Goal: Task Accomplishment & Management: Manage account settings

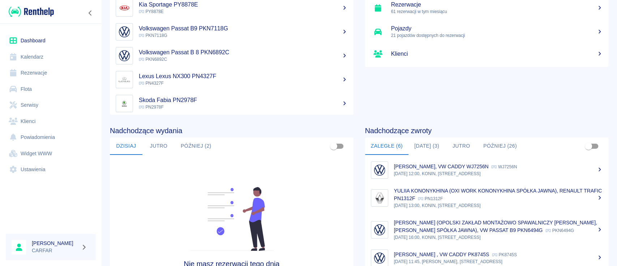
scroll to position [111, 0]
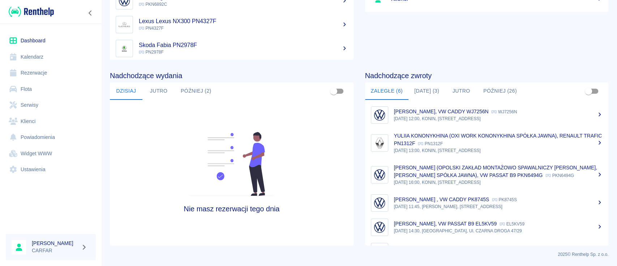
click at [489, 202] on p "KRZYSZTOF GROCHOCIŃSKI , VW CADDY PK8745S" at bounding box center [441, 199] width 95 height 6
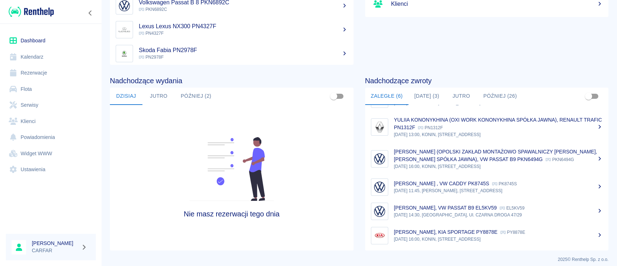
scroll to position [111, 0]
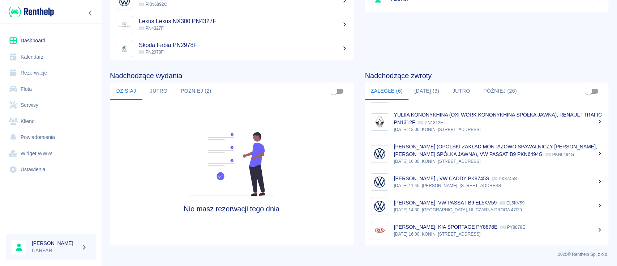
click at [427, 91] on button "Dzisiaj (3)" at bounding box center [427, 90] width 37 height 17
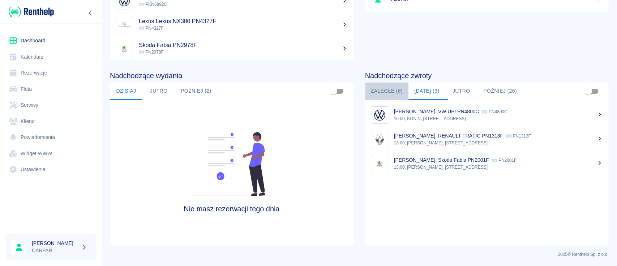
click at [375, 92] on button "Zaległe (6)" at bounding box center [386, 90] width 43 height 17
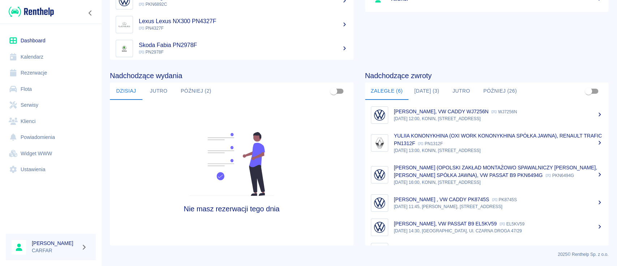
click at [431, 88] on button "Dzisiaj (3)" at bounding box center [427, 90] width 37 height 17
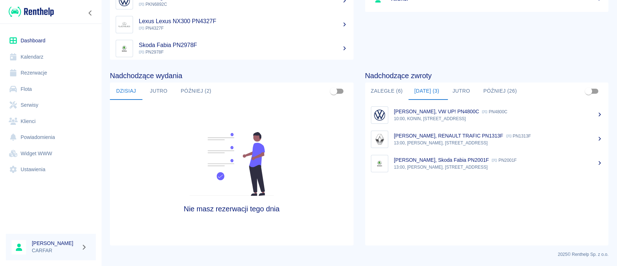
click at [456, 115] on p "10:00, KONIN, Kolejowa 1C" at bounding box center [498, 118] width 209 height 7
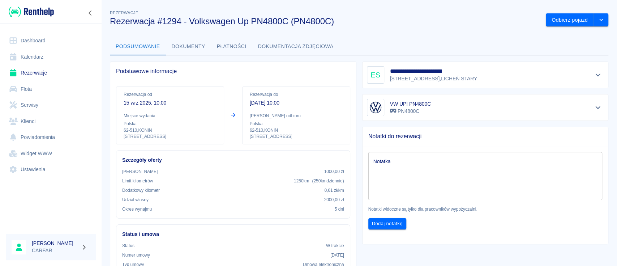
click at [86, 17] on div at bounding box center [51, 12] width 102 height 24
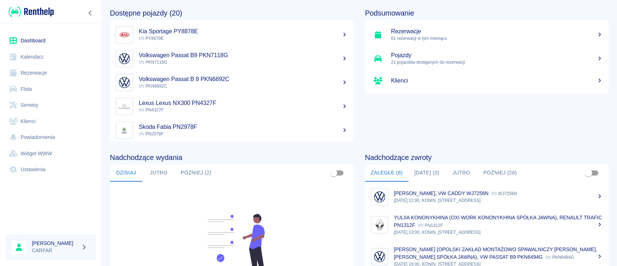
scroll to position [96, 0]
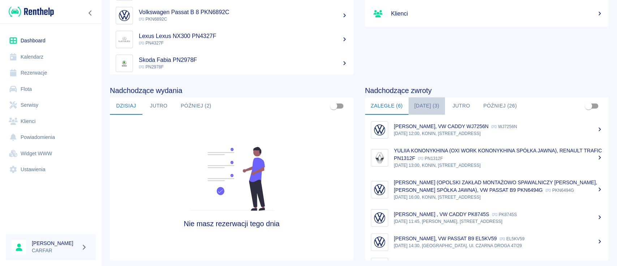
click at [423, 102] on button "Dzisiaj (3)" at bounding box center [427, 105] width 37 height 17
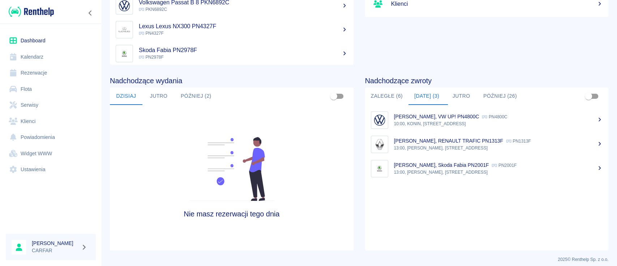
scroll to position [111, 0]
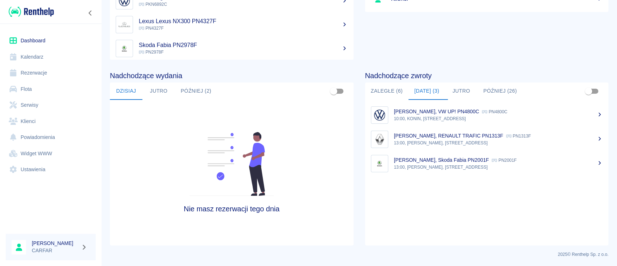
click at [521, 138] on div "KAROLINA URBANIAK, RENAULT TRAFIC PN1313F PN1313F" at bounding box center [498, 136] width 209 height 8
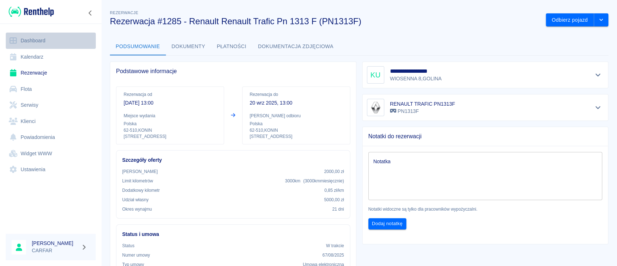
click at [31, 33] on link "Dashboard" at bounding box center [51, 41] width 90 height 16
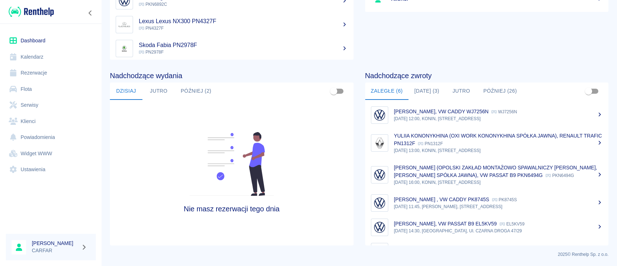
scroll to position [29, 0]
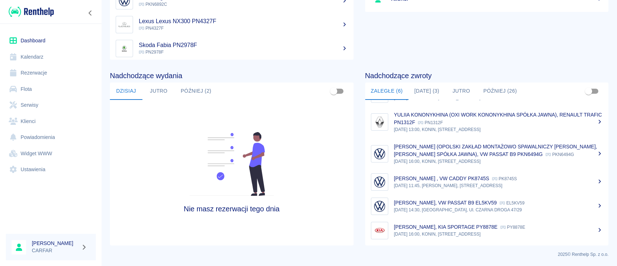
click at [529, 203] on div "Maciej STOGIŃSKI, VW PASSAT B9 EL5KV59 EL5KV59" at bounding box center [498, 203] width 209 height 8
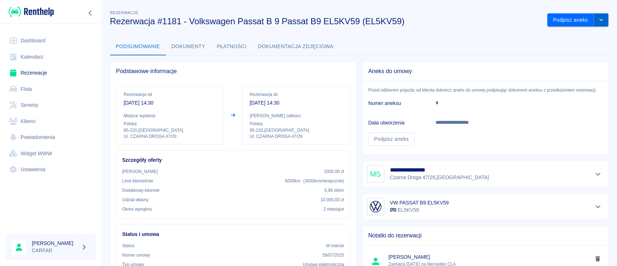
click at [597, 19] on button "drop-down" at bounding box center [601, 19] width 14 height 13
click at [567, 38] on li "Przedłuż rezerwację" at bounding box center [570, 35] width 57 height 12
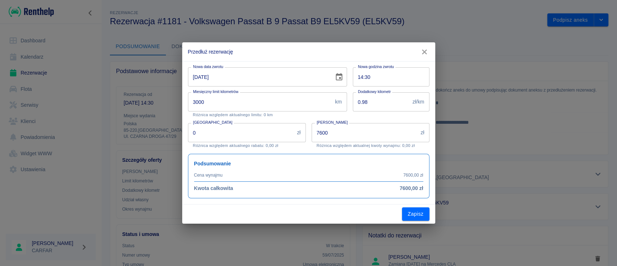
click at [204, 77] on input "19-09-2025" at bounding box center [258, 76] width 141 height 19
type input "19-10-2025"
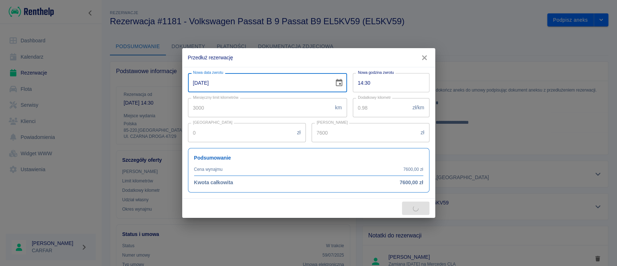
type input "11400"
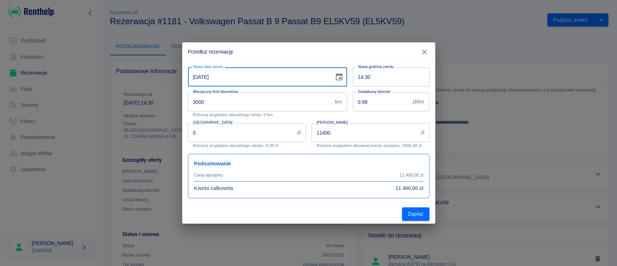
type input "19-10-2025"
click at [346, 134] on input "11400" at bounding box center [365, 132] width 106 height 19
click at [373, 149] on div "Podsumowanie Cena wynajmu 11 400,00 zł Kwota całkowita 11 400,00 zł" at bounding box center [305, 173] width 247 height 50
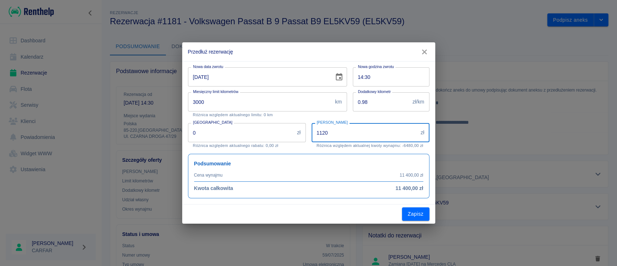
click at [321, 130] on input "1120" at bounding box center [365, 132] width 106 height 19
type input "11200"
click at [417, 215] on button "Zapisz" at bounding box center [415, 213] width 27 height 13
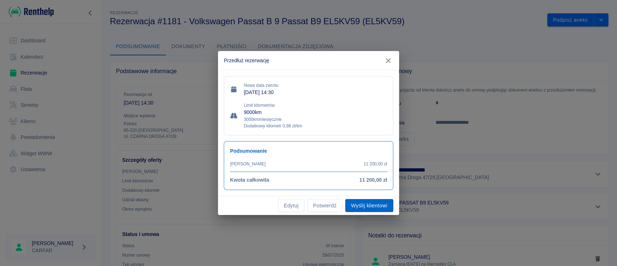
click at [353, 206] on button "Wyślij klientowi" at bounding box center [369, 205] width 48 height 13
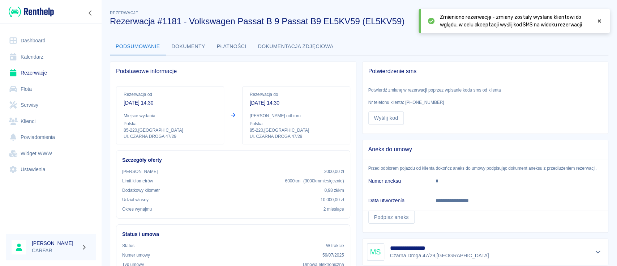
click at [601, 21] on icon at bounding box center [599, 20] width 7 height 5
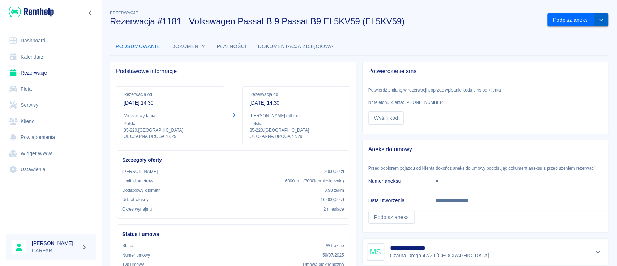
click at [598, 19] on button "drop-down" at bounding box center [601, 19] width 14 height 13
click at [564, 38] on li "Przedłuż rezerwację" at bounding box center [570, 35] width 57 height 12
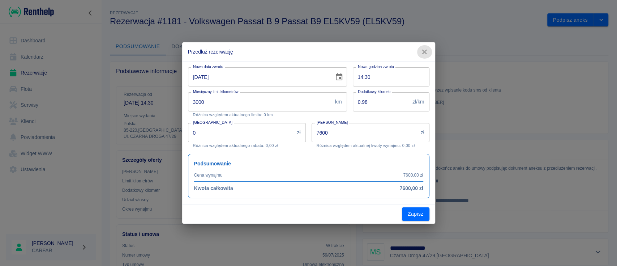
click at [427, 53] on icon "button" at bounding box center [424, 52] width 9 height 8
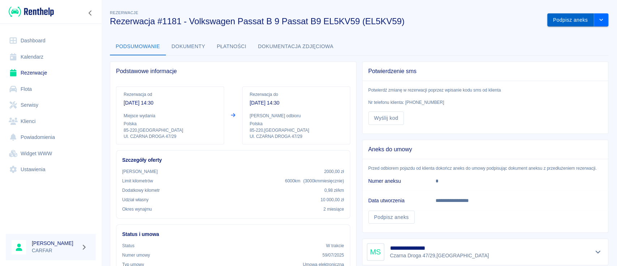
click at [567, 17] on button "Podpisz aneks" at bounding box center [570, 19] width 47 height 13
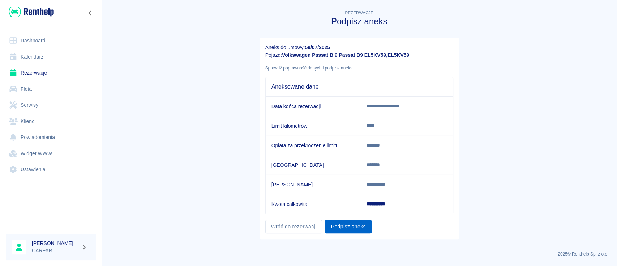
click at [338, 226] on button "Podpisz aneks" at bounding box center [348, 226] width 46 height 13
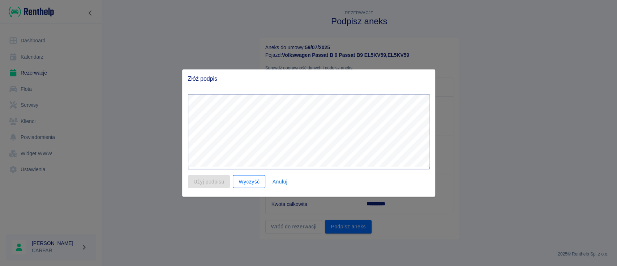
click at [250, 178] on button "Wyczyść" at bounding box center [249, 181] width 33 height 13
click at [281, 181] on button "Anuluj" at bounding box center [279, 181] width 23 height 13
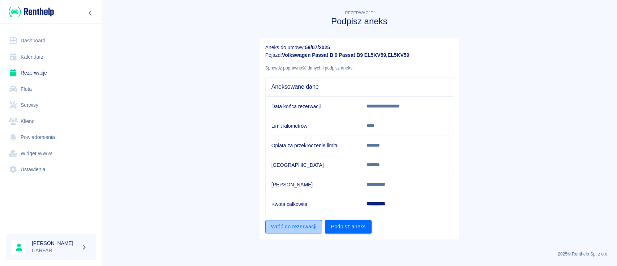
click at [295, 224] on link "Wróć do rezerwacji" at bounding box center [293, 226] width 57 height 13
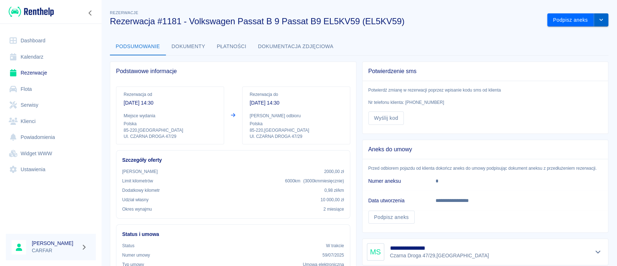
click at [598, 21] on icon "drop-down" at bounding box center [601, 19] width 6 height 5
click at [579, 39] on li "Przedłuż rezerwację" at bounding box center [570, 35] width 57 height 12
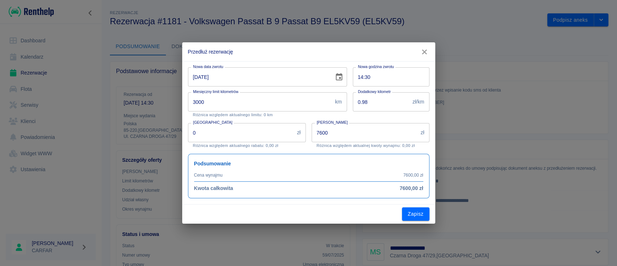
click at [202, 77] on input "19-09-2025" at bounding box center [258, 76] width 141 height 19
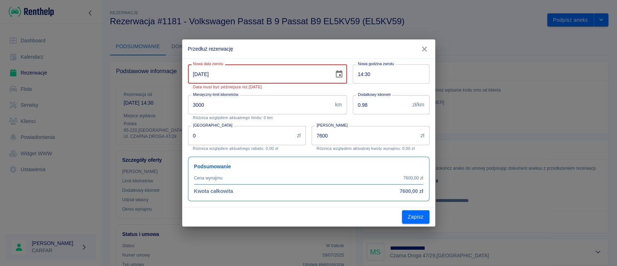
type input "19-10-2025"
type input "11400"
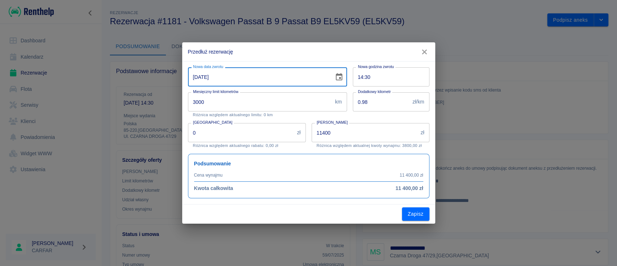
type input "19-10-2025"
click at [324, 134] on input "11400" at bounding box center [365, 132] width 106 height 19
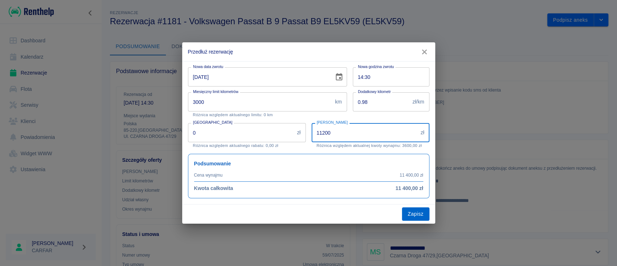
type input "11200"
click at [418, 213] on button "Zapisz" at bounding box center [415, 213] width 27 height 13
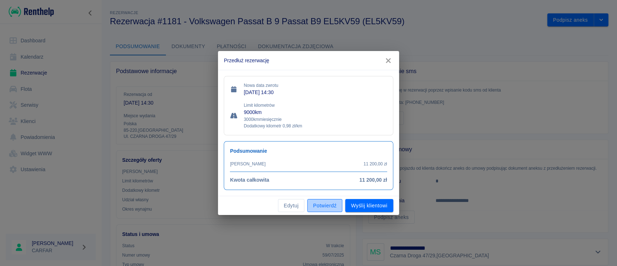
click at [324, 204] on button "Potwierdź" at bounding box center [324, 205] width 35 height 13
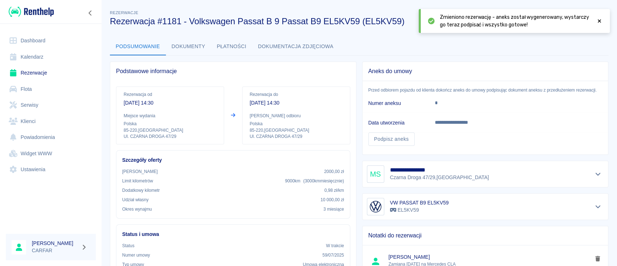
click at [598, 19] on icon at bounding box center [599, 20] width 7 height 5
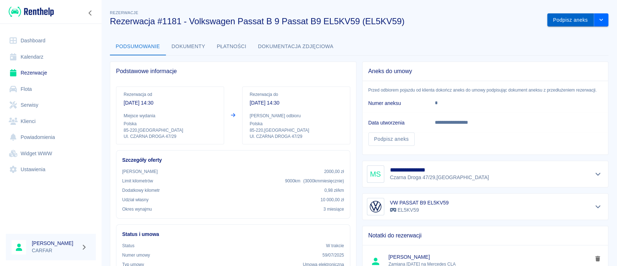
click at [566, 20] on button "Podpisz aneks" at bounding box center [570, 19] width 47 height 13
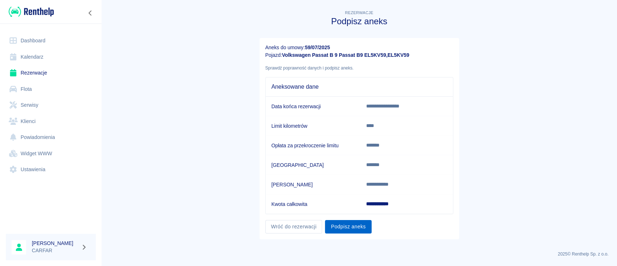
click at [352, 226] on button "Podpisz aneks" at bounding box center [348, 226] width 46 height 13
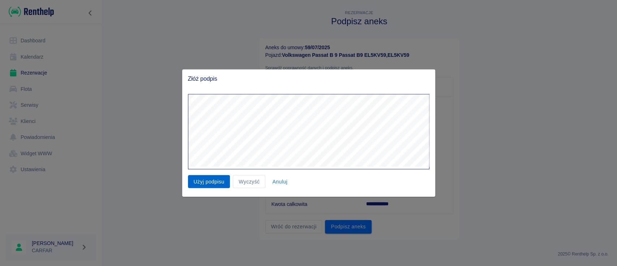
click at [207, 180] on button "Użyj podpisu" at bounding box center [209, 181] width 42 height 13
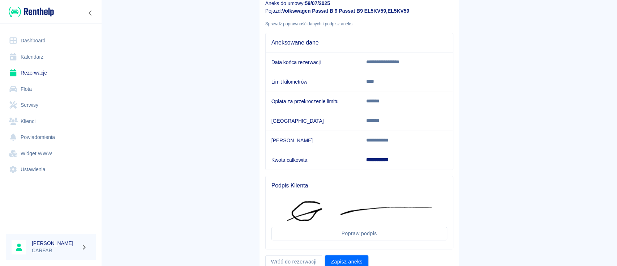
scroll to position [72, 0]
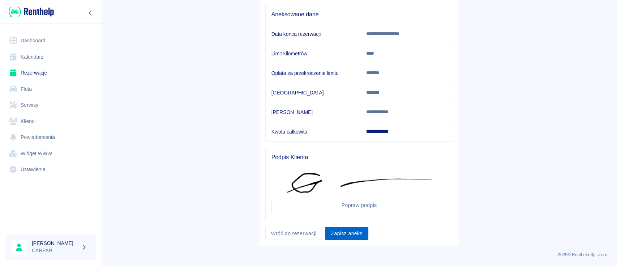
click at [343, 230] on button "Zapisz aneks" at bounding box center [346, 233] width 43 height 13
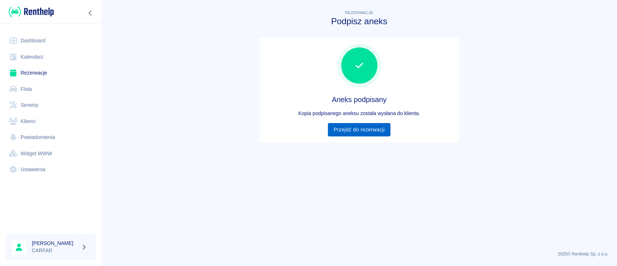
click at [362, 133] on link "Przejdź do rezerwacji" at bounding box center [359, 129] width 63 height 13
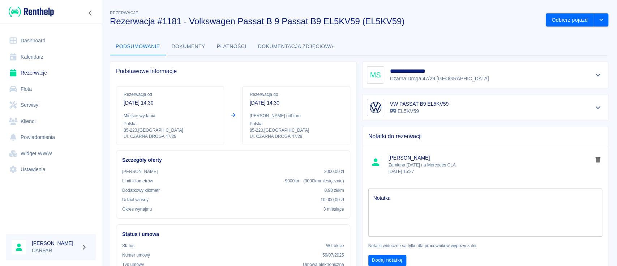
click at [56, 40] on link "Dashboard" at bounding box center [51, 41] width 90 height 16
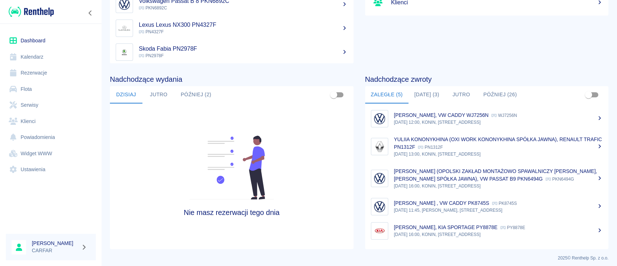
scroll to position [111, 0]
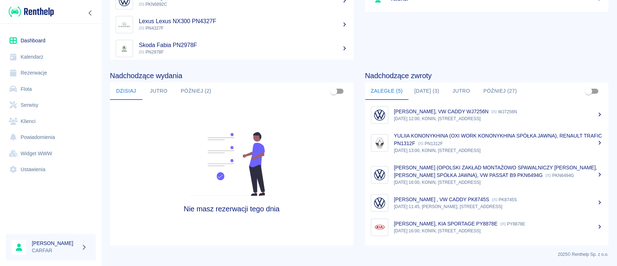
click at [517, 115] on p "15 wrz 2025, 12:00, KONIN, Kolejowa 1C" at bounding box center [498, 118] width 209 height 7
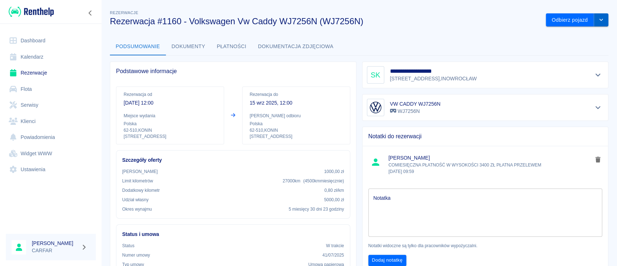
click at [598, 21] on icon "drop-down" at bounding box center [601, 19] width 6 height 5
click at [558, 36] on li "Przedłuż rezerwację" at bounding box center [569, 35] width 57 height 12
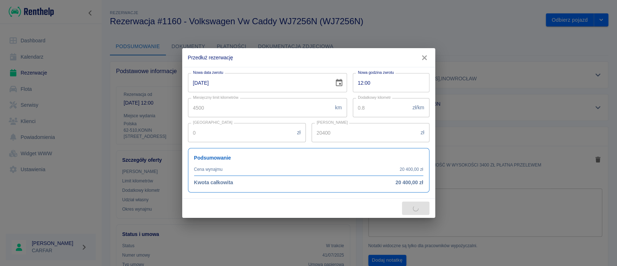
type input "3000"
type input "21000"
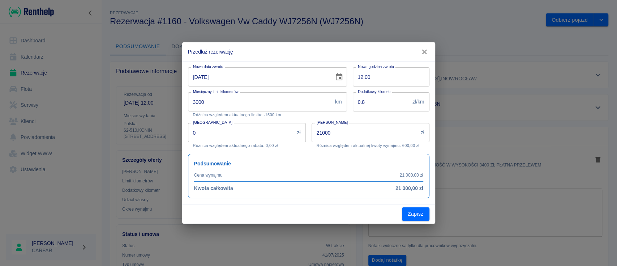
click at [203, 76] on input "15-09-2025" at bounding box center [258, 76] width 141 height 19
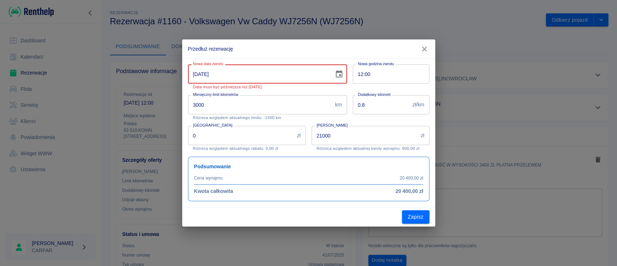
type input "15-10-2025"
type input "24500"
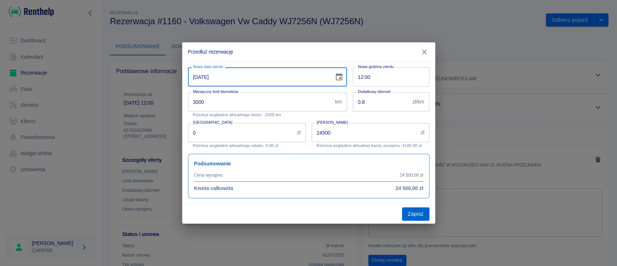
type input "15-10-2025"
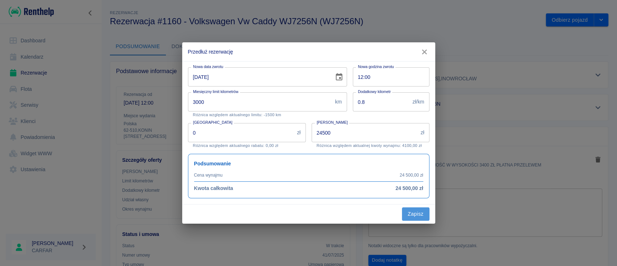
click at [417, 217] on button "Zapisz" at bounding box center [415, 213] width 27 height 13
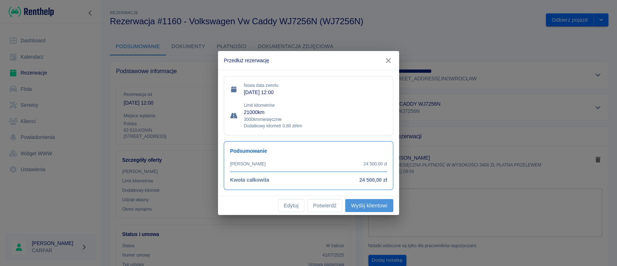
click at [372, 206] on button "Wyślij klientowi" at bounding box center [369, 205] width 48 height 13
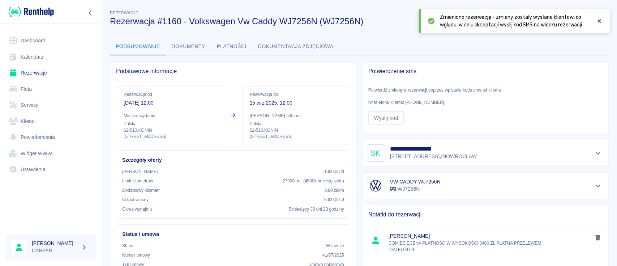
click at [601, 20] on icon at bounding box center [599, 20] width 7 height 5
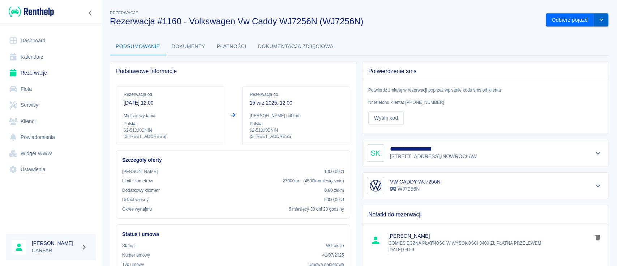
click at [598, 21] on icon "drop-down" at bounding box center [601, 19] width 6 height 5
click at [561, 35] on li "Przedłuż rezerwację" at bounding box center [569, 35] width 57 height 12
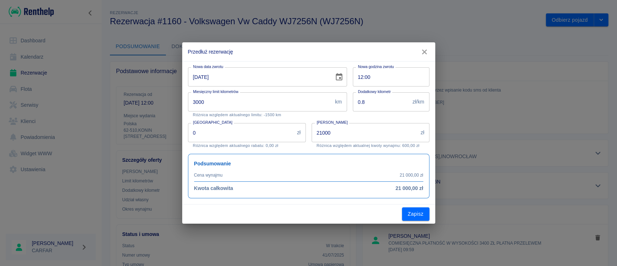
click at [200, 74] on input "15-09-2025" at bounding box center [258, 76] width 141 height 19
type input "15-10-2025"
type input "24500"
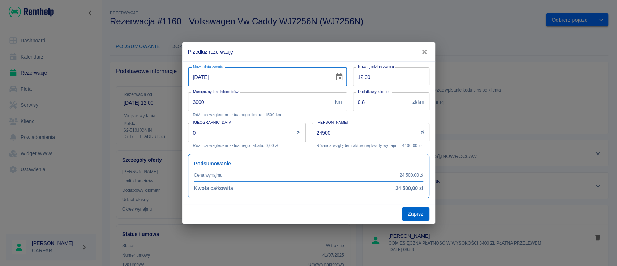
type input "15-10-2025"
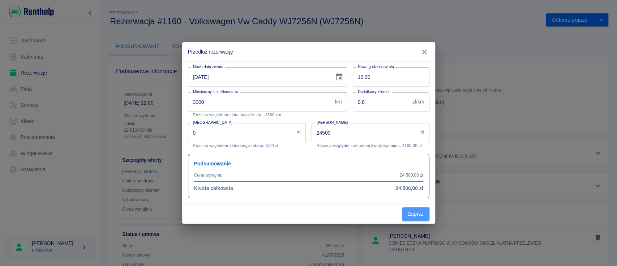
drag, startPoint x: 411, startPoint y: 219, endPoint x: 408, endPoint y: 215, distance: 4.9
click at [411, 218] on button "Zapisz" at bounding box center [415, 213] width 27 height 13
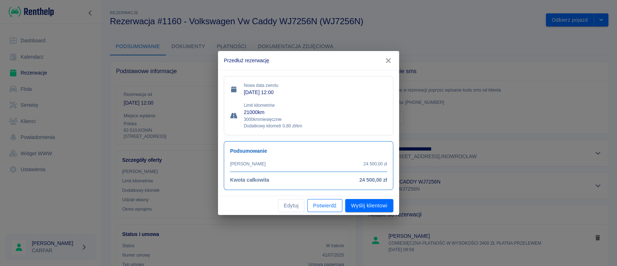
click at [325, 206] on button "Potwierdź" at bounding box center [324, 205] width 35 height 13
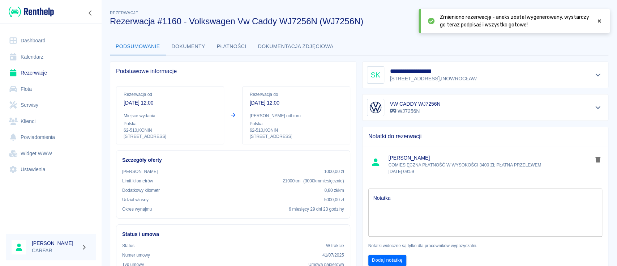
click at [36, 42] on link "Dashboard" at bounding box center [51, 41] width 90 height 16
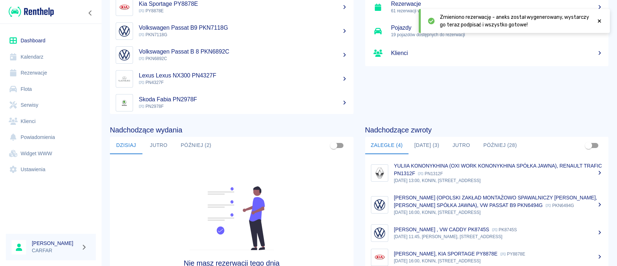
scroll to position [111, 0]
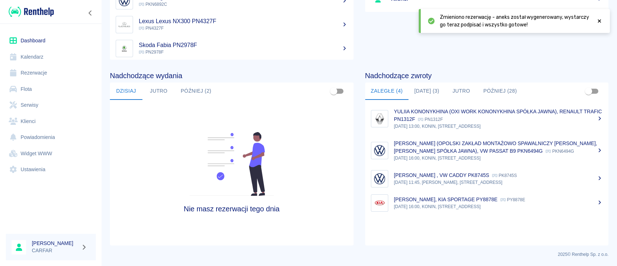
click at [505, 123] on p "15 wrz 2025, 13:00, KONIN, Kolejowa 1C" at bounding box center [498, 126] width 209 height 7
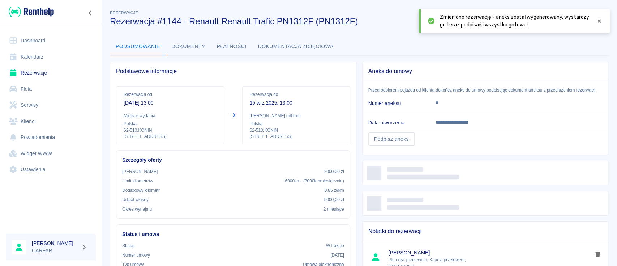
click at [599, 21] on icon at bounding box center [599, 21] width 3 height 3
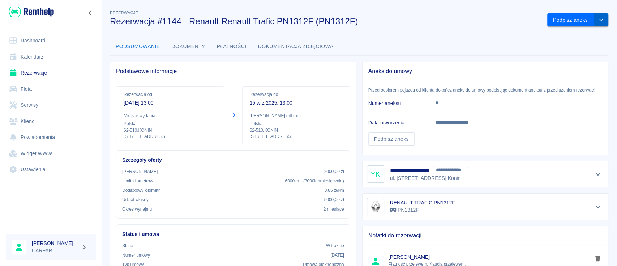
click at [598, 20] on icon "drop-down" at bounding box center [601, 19] width 6 height 5
click at [561, 37] on li "Przedłuż rezerwację" at bounding box center [570, 35] width 57 height 12
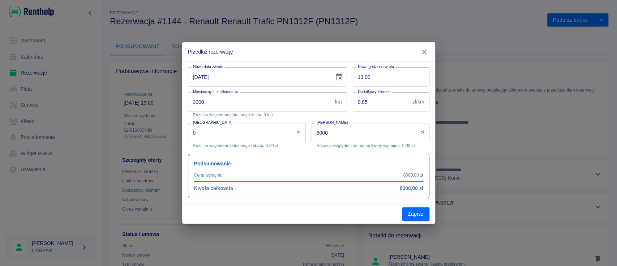
click at [203, 75] on input "15-09-2025" at bounding box center [258, 76] width 141 height 19
type input "15-10-2025"
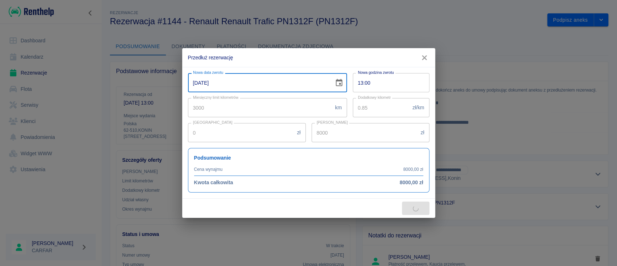
type input "12000"
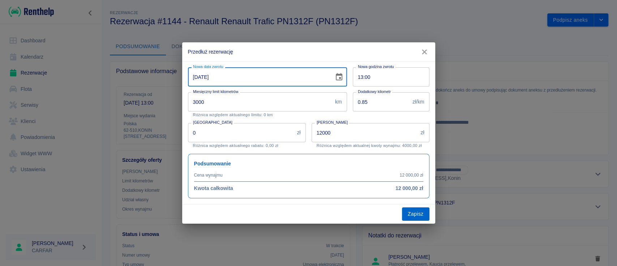
type input "15-10-2025"
click at [416, 211] on button "Zapisz" at bounding box center [415, 213] width 27 height 13
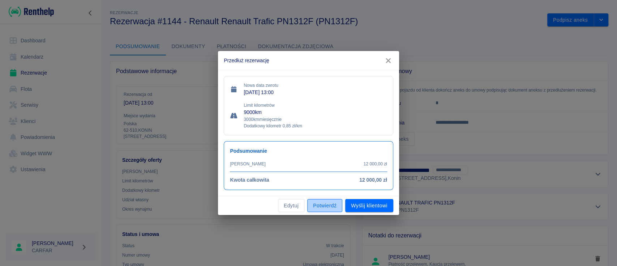
click at [320, 206] on button "Potwierdź" at bounding box center [324, 205] width 35 height 13
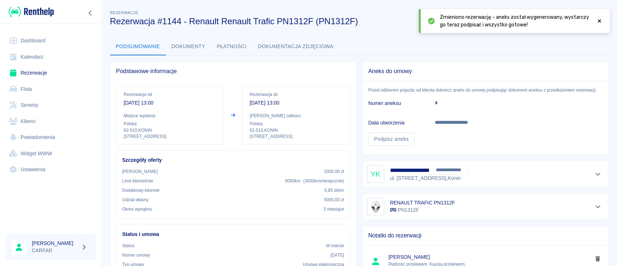
click at [599, 21] on icon at bounding box center [599, 21] width 3 height 3
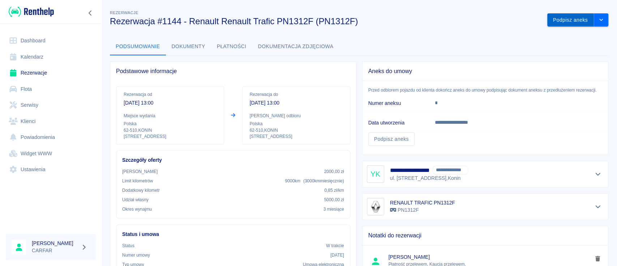
click at [567, 22] on button "Podpisz aneks" at bounding box center [570, 19] width 47 height 13
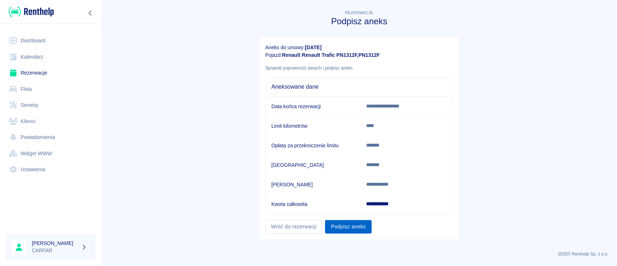
click at [350, 224] on button "Podpisz aneks" at bounding box center [348, 226] width 46 height 13
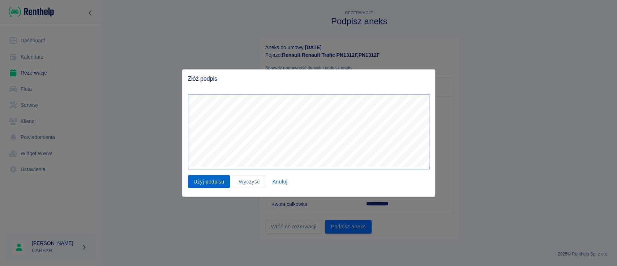
click at [211, 183] on button "Użyj podpisu" at bounding box center [209, 181] width 42 height 13
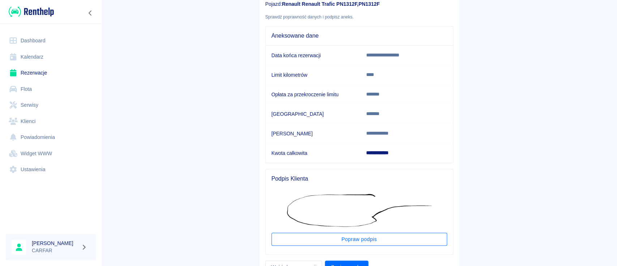
scroll to position [85, 0]
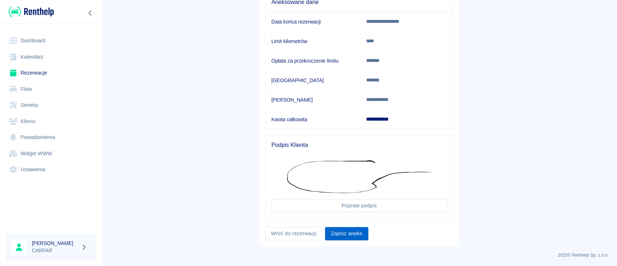
click at [345, 233] on button "Zapisz aneks" at bounding box center [346, 233] width 43 height 13
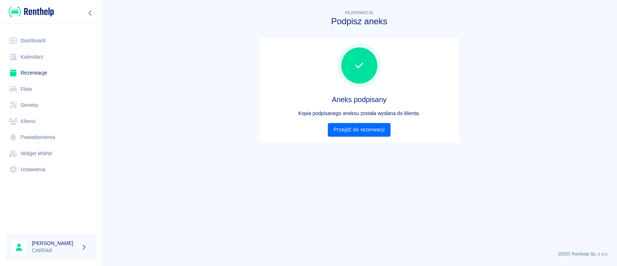
click at [31, 42] on link "Dashboard" at bounding box center [51, 41] width 90 height 16
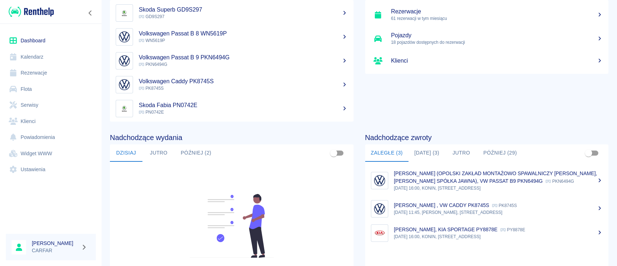
scroll to position [96, 0]
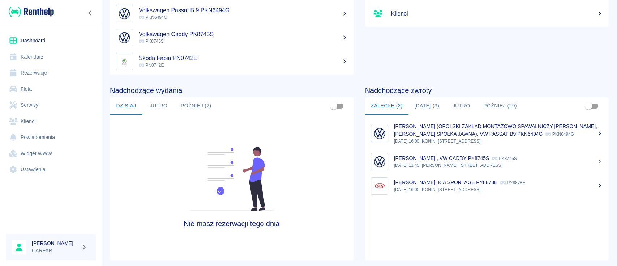
click at [494, 193] on p "19 wrz 2025, 16:00, KONIN, Kolejowa 1C" at bounding box center [498, 189] width 209 height 7
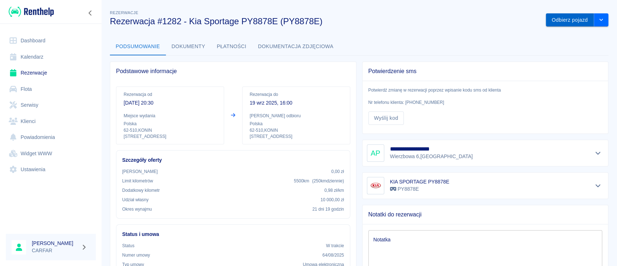
click at [569, 19] on button "Odbierz pojazd" at bounding box center [570, 19] width 48 height 13
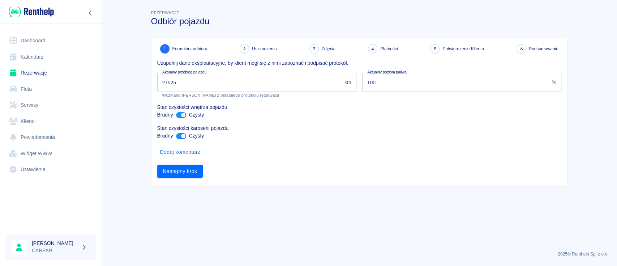
click at [234, 75] on input "27525" at bounding box center [249, 82] width 184 height 19
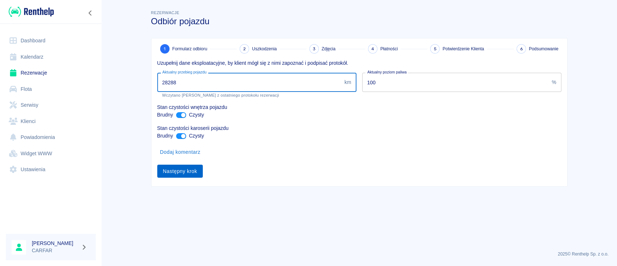
type input "28288"
click at [188, 170] on button "Następny krok" at bounding box center [180, 171] width 46 height 13
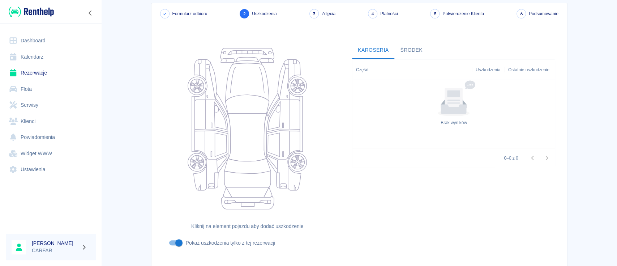
scroll to position [79, 0]
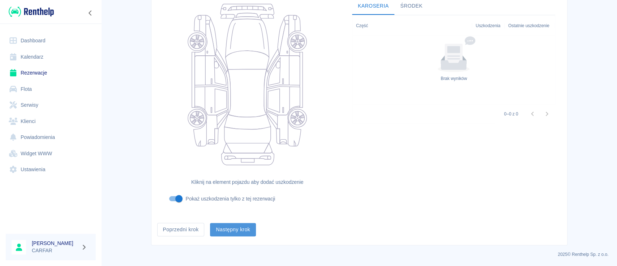
click at [243, 233] on button "Następny krok" at bounding box center [233, 229] width 46 height 13
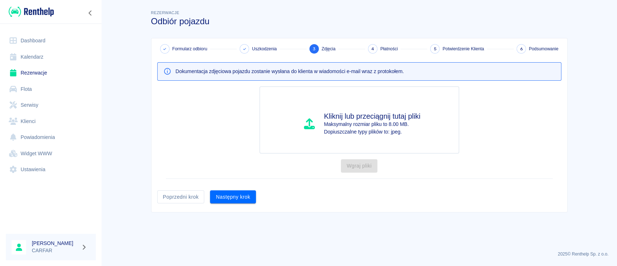
drag, startPoint x: 229, startPoint y: 198, endPoint x: 229, endPoint y: 202, distance: 3.7
click at [229, 200] on button "Następny krok" at bounding box center [233, 196] width 46 height 13
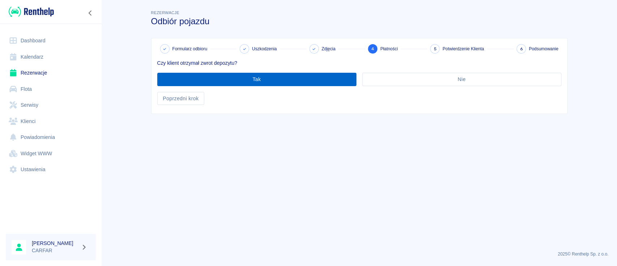
click at [311, 79] on button "Tak" at bounding box center [256, 79] width 199 height 13
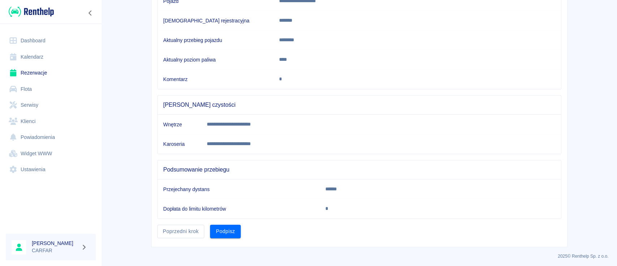
scroll to position [121, 0]
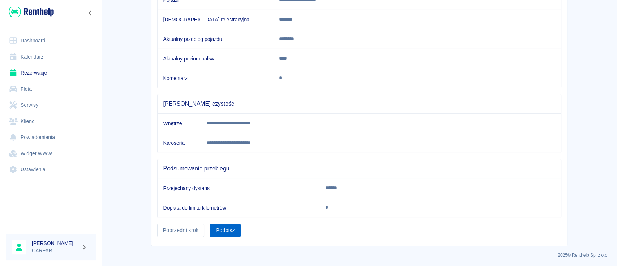
click at [217, 235] on button "Podpisz" at bounding box center [225, 229] width 31 height 13
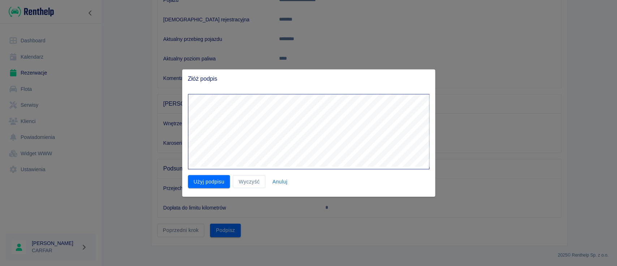
click at [470, 141] on div "Złóż podpis Użyj podpisu Wyczyść Anuluj" at bounding box center [308, 133] width 617 height 266
click at [202, 181] on button "Użyj podpisu" at bounding box center [209, 181] width 42 height 13
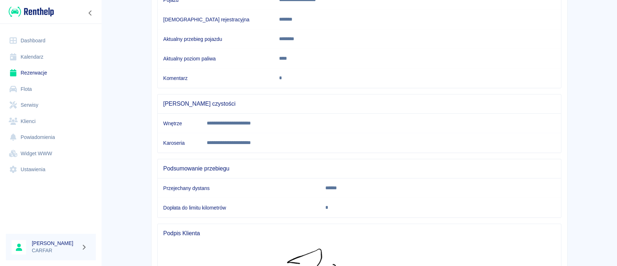
scroll to position [223, 0]
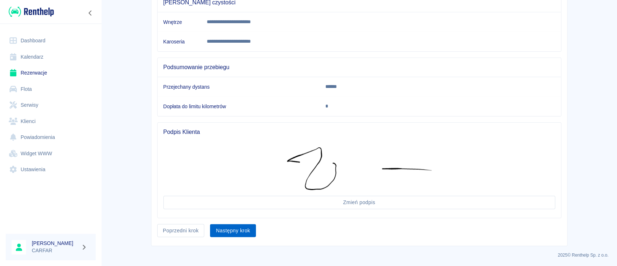
click at [243, 233] on button "Następny krok" at bounding box center [233, 230] width 46 height 13
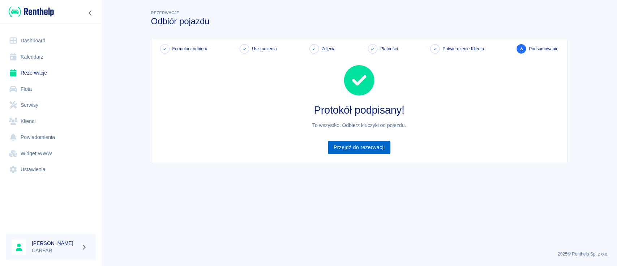
click at [373, 143] on link "Przejdź do rezerwacji" at bounding box center [359, 147] width 63 height 13
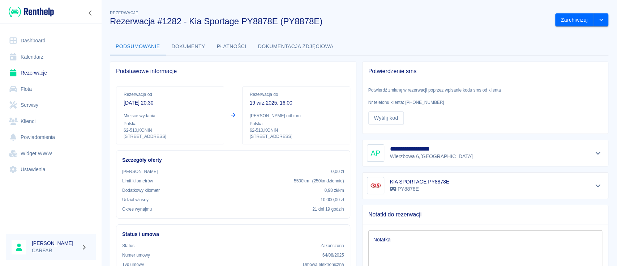
click at [34, 38] on link "Dashboard" at bounding box center [51, 41] width 90 height 16
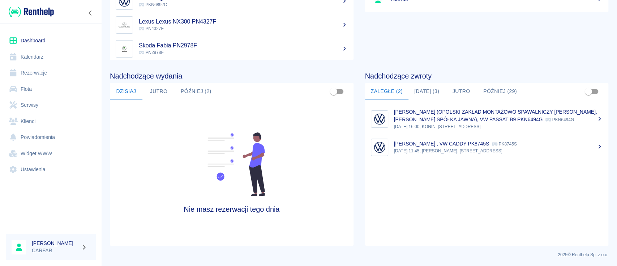
scroll to position [111, 0]
click at [436, 97] on button "Dzisiaj (3)" at bounding box center [427, 90] width 37 height 17
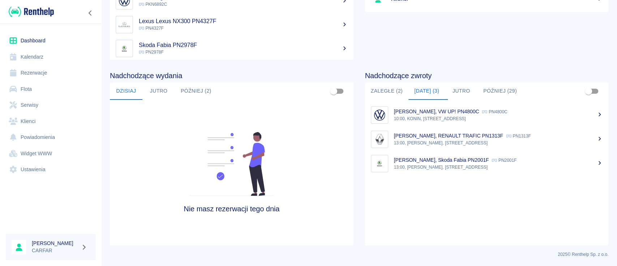
click at [585, 137] on div "KAROLINA URBANIAK, RENAULT TRAFIC PN1313F PN1313F" at bounding box center [498, 136] width 209 height 8
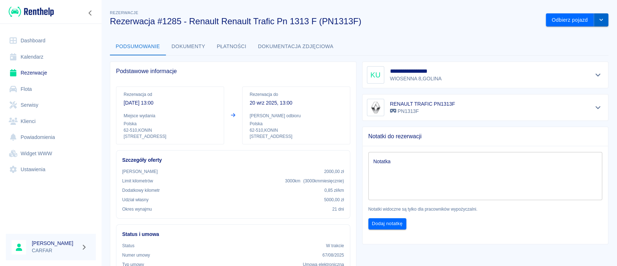
click at [599, 21] on icon "drop-down" at bounding box center [601, 20] width 4 height 2
click at [575, 35] on li "Przedłuż rezerwację" at bounding box center [569, 35] width 57 height 12
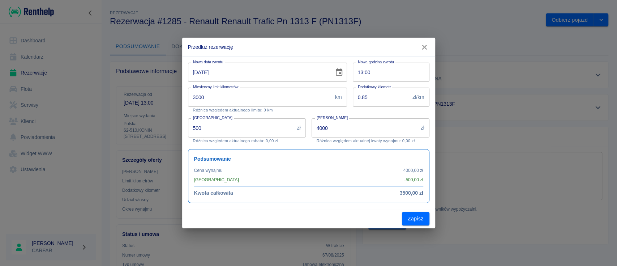
click at [202, 74] on input "20-09-2025" at bounding box center [258, 72] width 141 height 19
type input "20-10-2025"
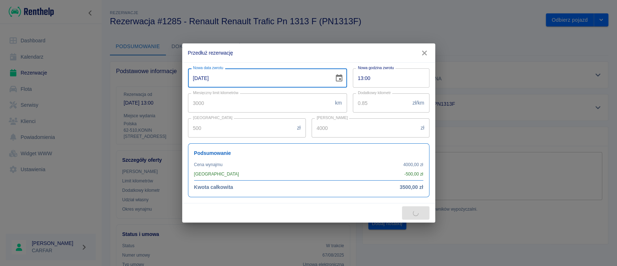
type input "8000"
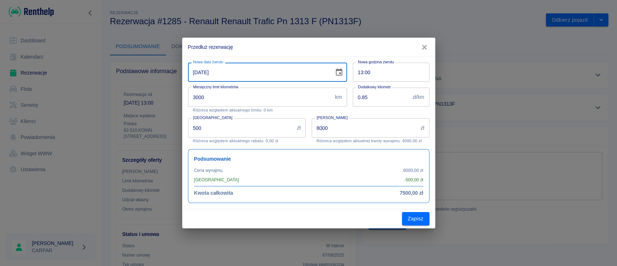
type input "20-10-2025"
click at [308, 142] on div "Kwota wynajmu 8000 zł Kwota wynajmu Różnica względem aktualnej kwoty wynajmu: 4…" at bounding box center [368, 127] width 124 height 31
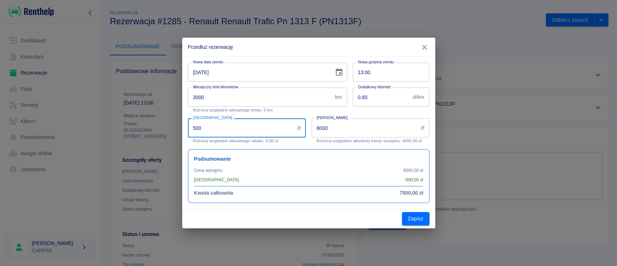
click at [238, 130] on input "500" at bounding box center [241, 127] width 106 height 19
click at [423, 46] on icon "button" at bounding box center [424, 47] width 5 height 5
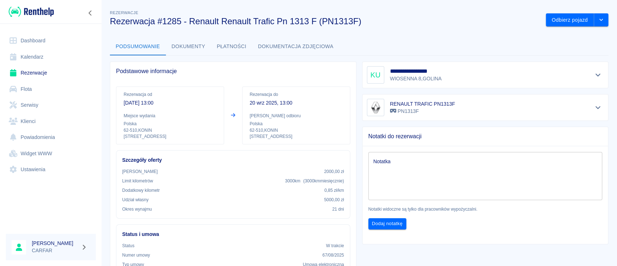
click at [31, 19] on div at bounding box center [51, 12] width 102 height 24
click at [35, 14] on img at bounding box center [31, 12] width 45 height 12
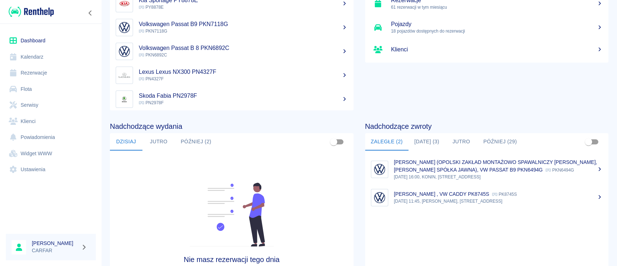
scroll to position [111, 0]
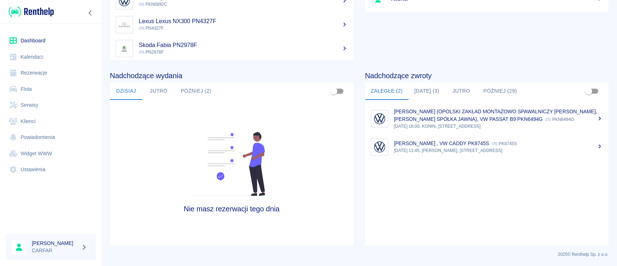
click at [35, 8] on img at bounding box center [31, 12] width 45 height 12
click at [51, 12] on img at bounding box center [31, 12] width 45 height 12
click at [469, 154] on p "19 wrz 2025, 11:45, KONIN, Kolejowa 1C" at bounding box center [498, 150] width 209 height 7
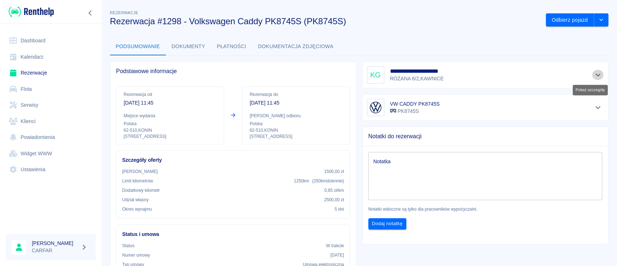
click at [594, 78] on icon "Pokaż szczegóły" at bounding box center [598, 75] width 8 height 7
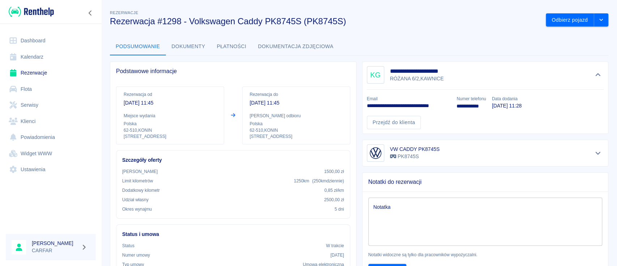
drag, startPoint x: 27, startPoint y: 14, endPoint x: 51, endPoint y: 26, distance: 26.7
click at [28, 14] on img at bounding box center [31, 12] width 45 height 12
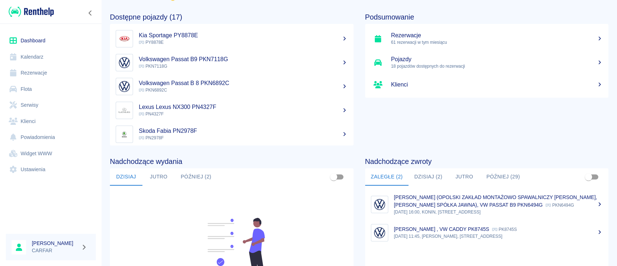
scroll to position [96, 0]
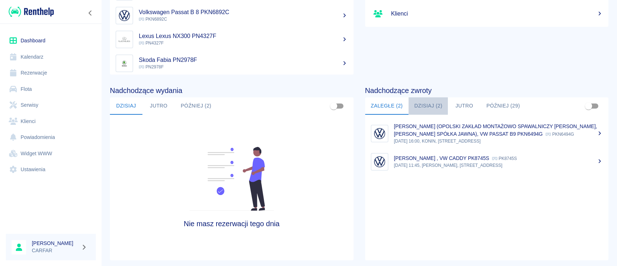
click at [426, 103] on button "Dzisiaj (2)" at bounding box center [429, 105] width 40 height 17
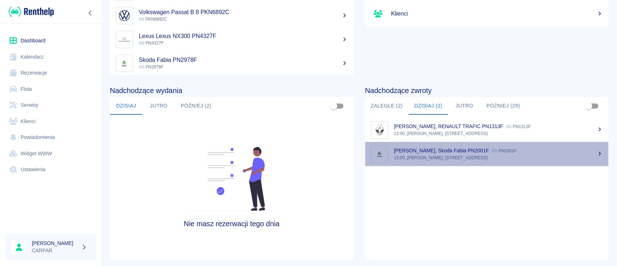
click at [525, 162] on link "NATALIA KOWALSKA, Skoda Fabia PN2001F PN2001F 13:00, KONIN, Kolejowa 1C" at bounding box center [487, 154] width 244 height 24
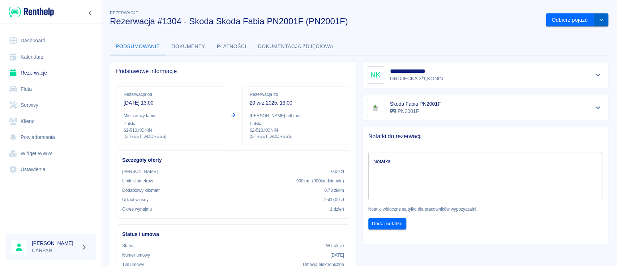
click at [598, 19] on icon "drop-down" at bounding box center [601, 19] width 6 height 5
click at [566, 36] on li "Przedłuż rezerwację" at bounding box center [569, 35] width 61 height 12
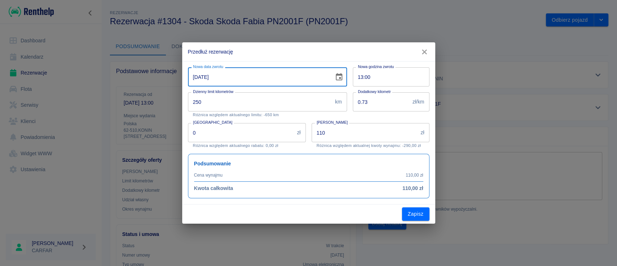
click at [197, 79] on input "20-09-2025" at bounding box center [258, 76] width 141 height 19
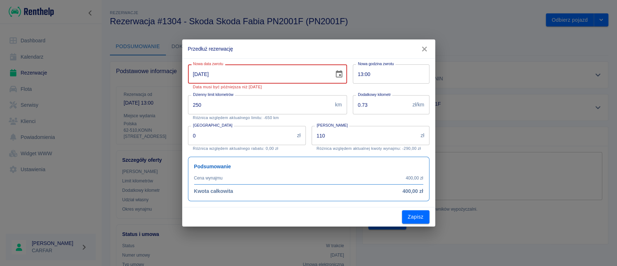
type input "22-09-2025"
type input "330"
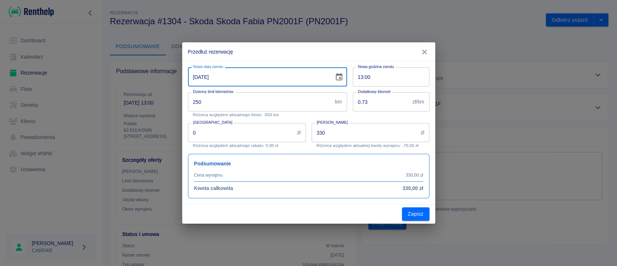
type input "22-09-2025"
click at [360, 77] on input "13:00" at bounding box center [389, 76] width 72 height 19
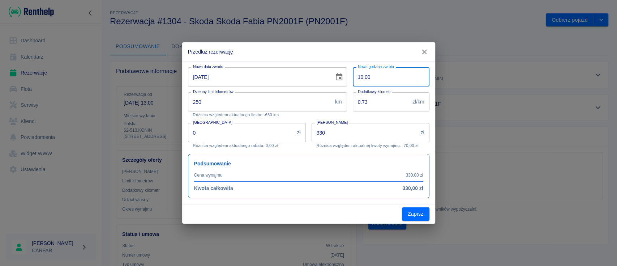
type input "10:00"
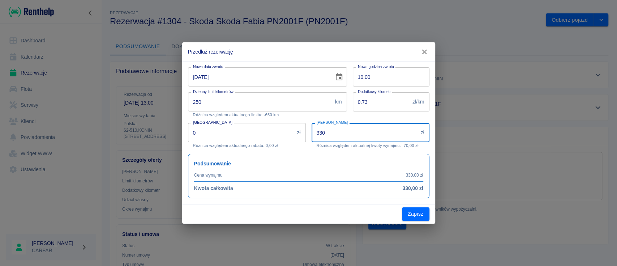
drag, startPoint x: 331, startPoint y: 134, endPoint x: 312, endPoint y: 133, distance: 19.6
click at [312, 133] on input "330" at bounding box center [365, 132] width 106 height 19
type input "0"
click at [301, 149] on div "Podsumowanie Cena wynajmu 330,00 zł Kwota całkowita 330,00 zł" at bounding box center [305, 173] width 247 height 50
click at [426, 51] on icon "button" at bounding box center [424, 52] width 9 height 8
